Goal: Information Seeking & Learning: Learn about a topic

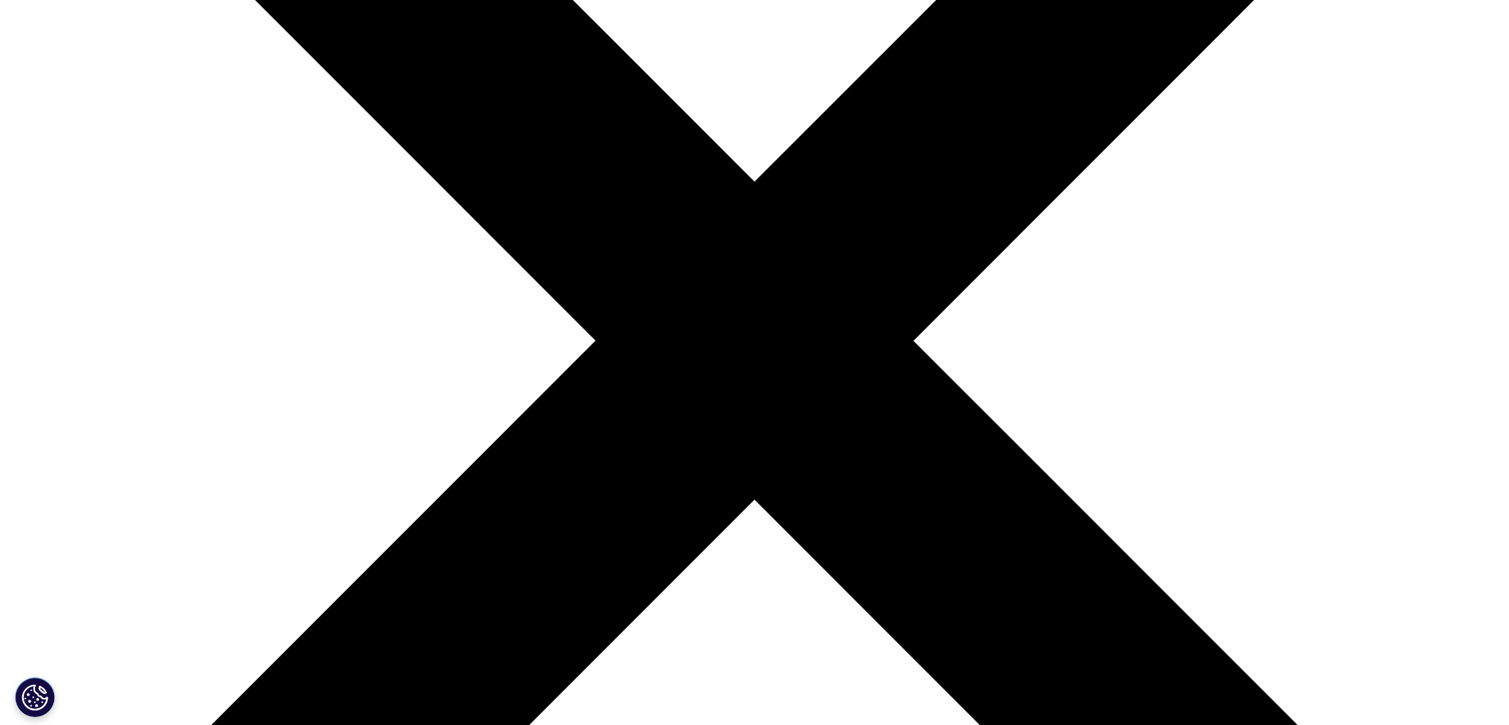
scroll to position [397, 0]
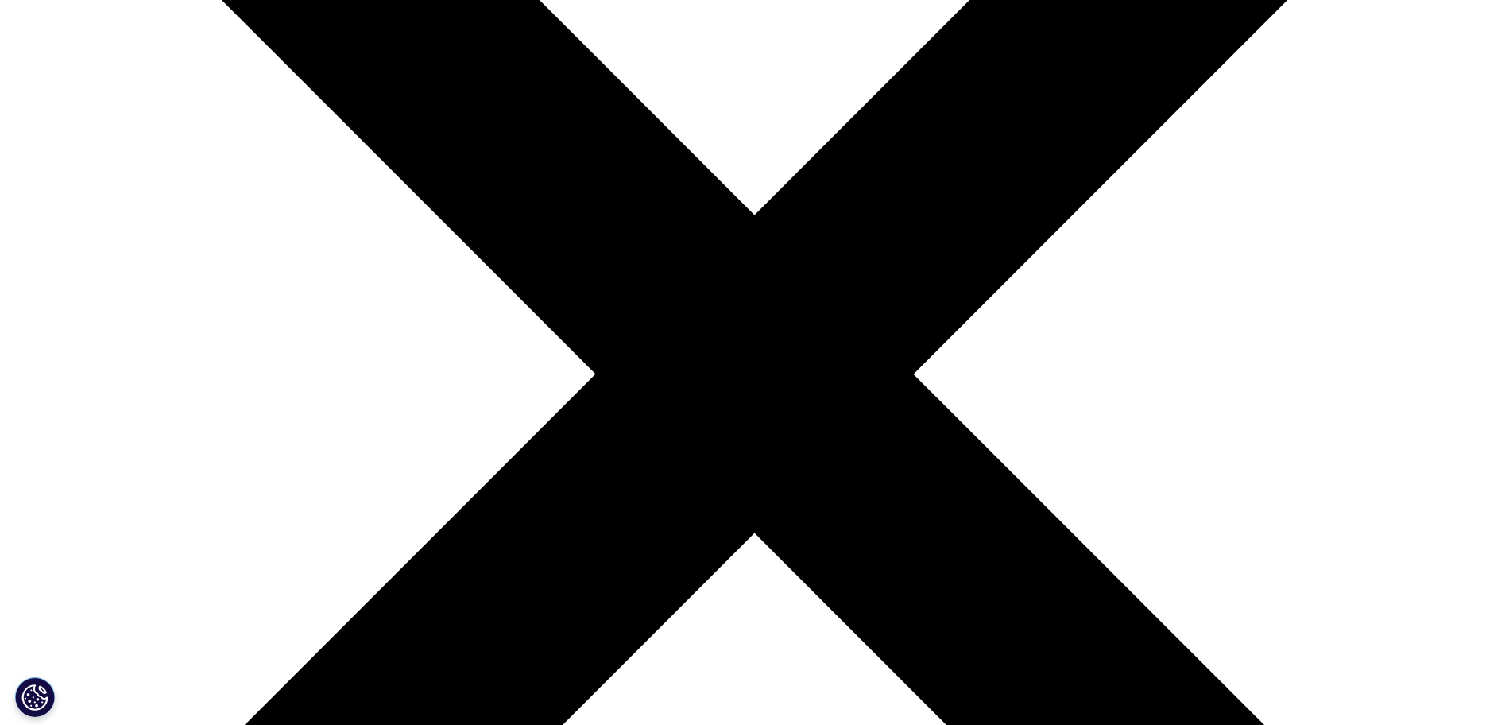
drag, startPoint x: 881, startPoint y: 294, endPoint x: 1065, endPoint y: 290, distance: 184.4
copy h3 "SmartSolve"
